Goal: Task Accomplishment & Management: Complete application form

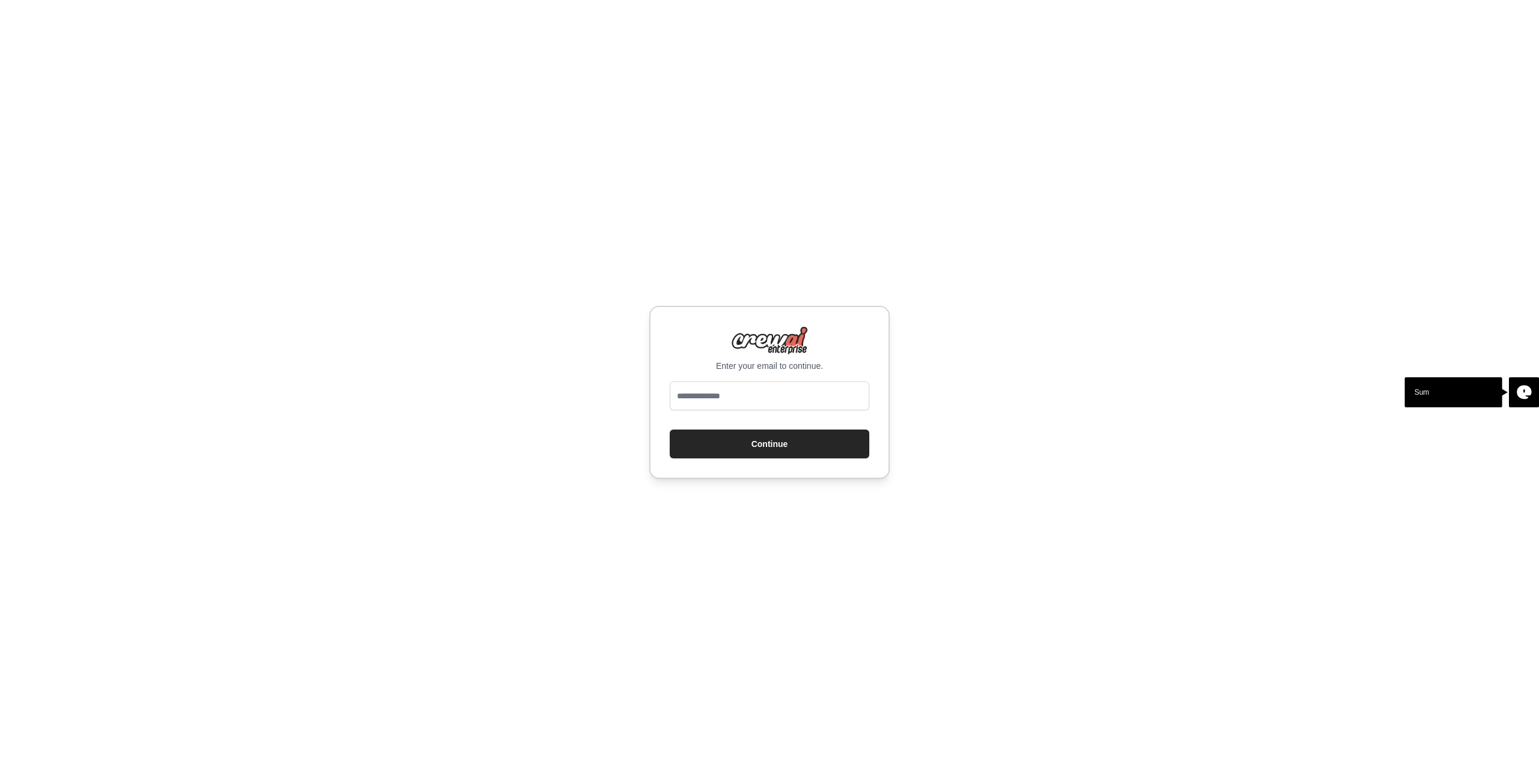
type input "**********"
click at [762, 450] on button "Continue" at bounding box center [769, 444] width 199 height 29
